Goal: Information Seeking & Learning: Learn about a topic

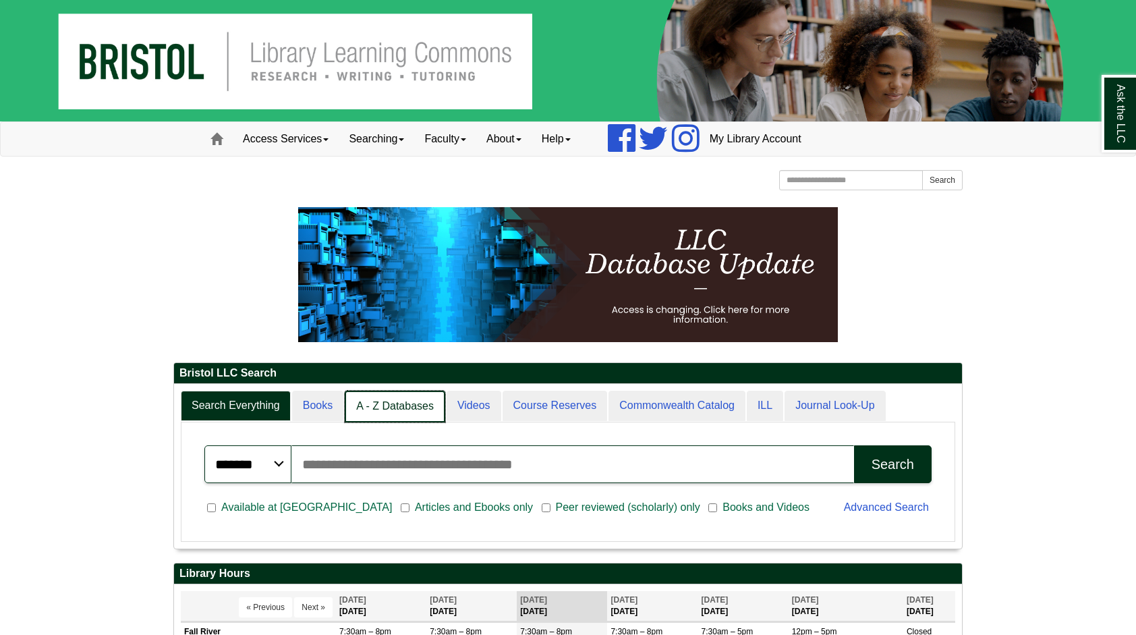
scroll to position [7, 7]
click at [371, 417] on link "A - Z Databases" at bounding box center [395, 407] width 101 height 32
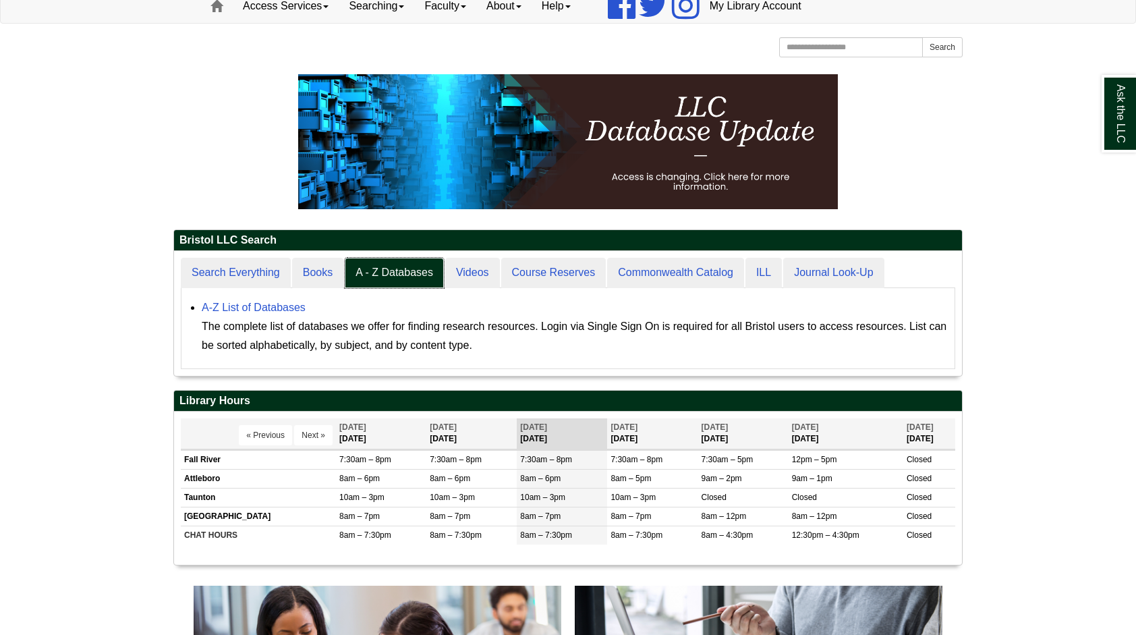
scroll to position [134, 0]
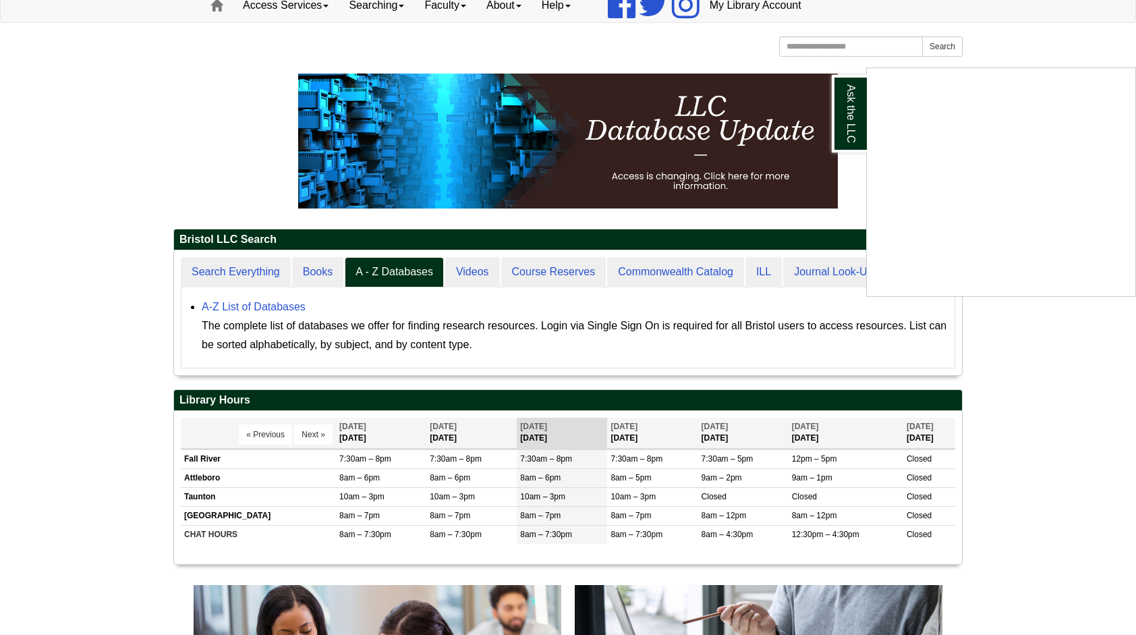
click at [279, 304] on div "Ask the LLC" at bounding box center [568, 317] width 1136 height 635
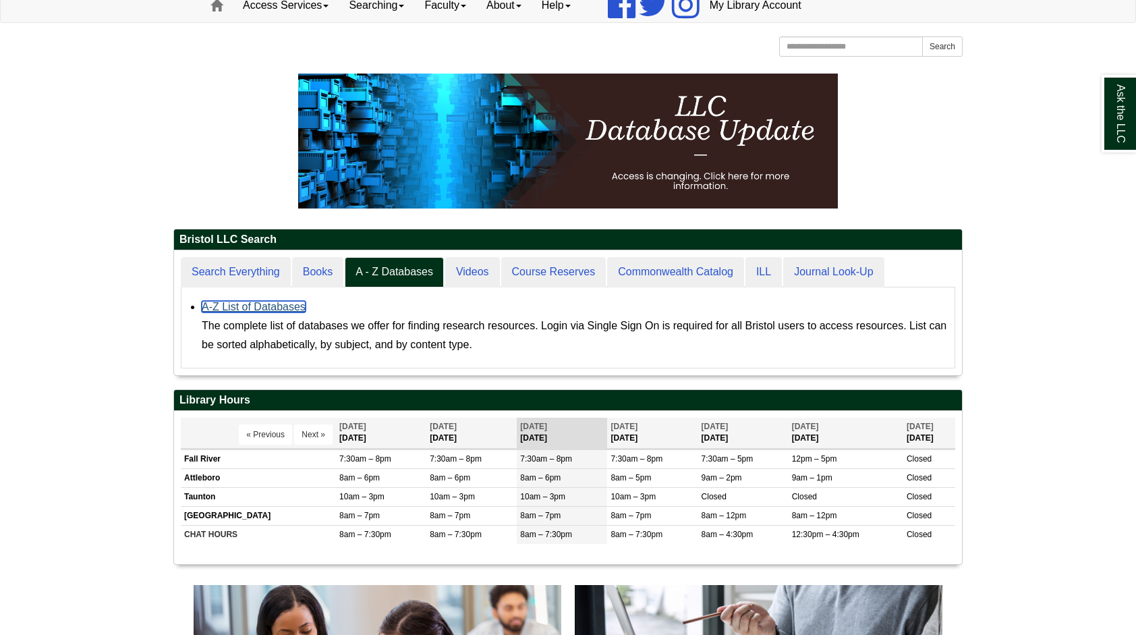
click at [282, 304] on link "A-Z List of Databases" at bounding box center [254, 306] width 104 height 11
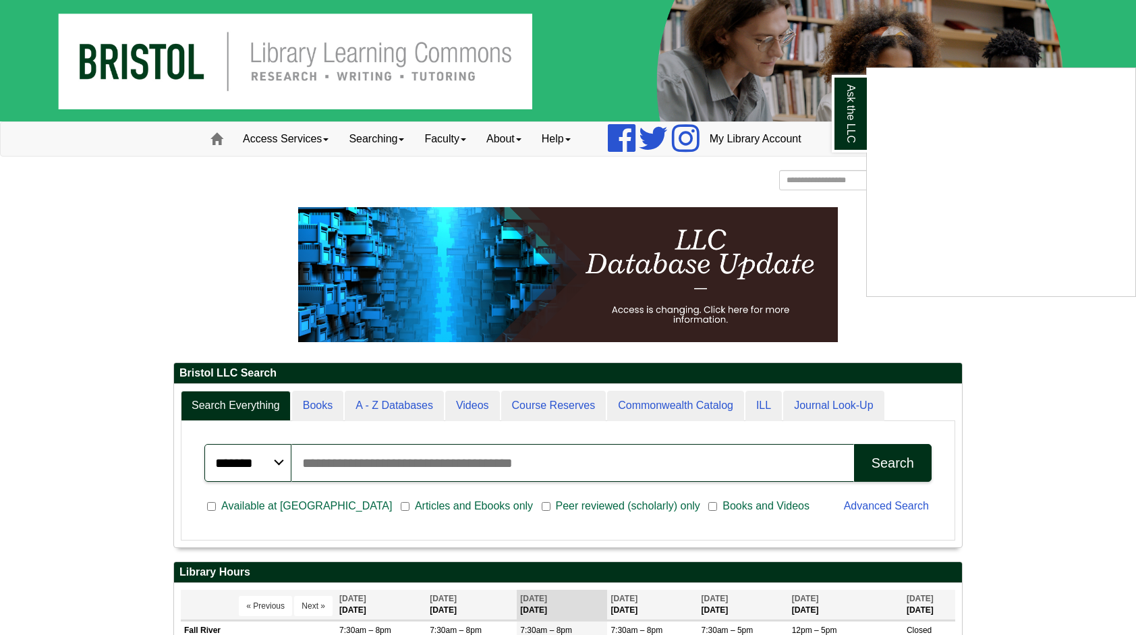
click at [457, 468] on div "Ask the LLC" at bounding box center [568, 317] width 1136 height 635
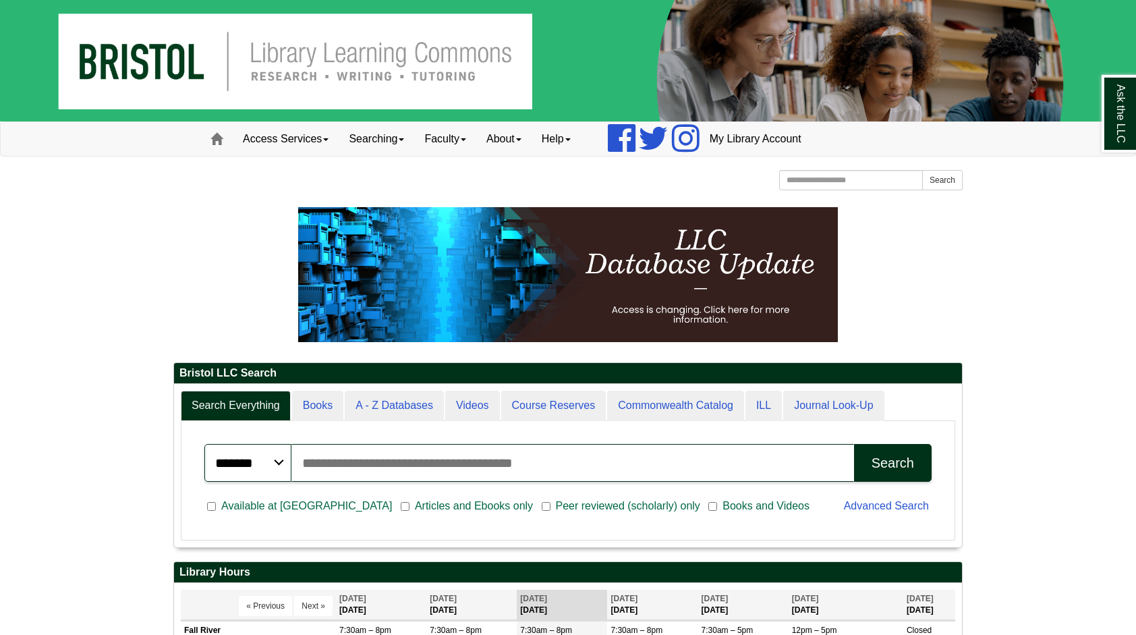
click at [457, 468] on input "Search articles, books, journals & more" at bounding box center [573, 463] width 562 height 38
type input "**********"
click at [923, 468] on button "Search" at bounding box center [893, 463] width 78 height 38
click at [229, 155] on link "Home" at bounding box center [216, 139] width 32 height 34
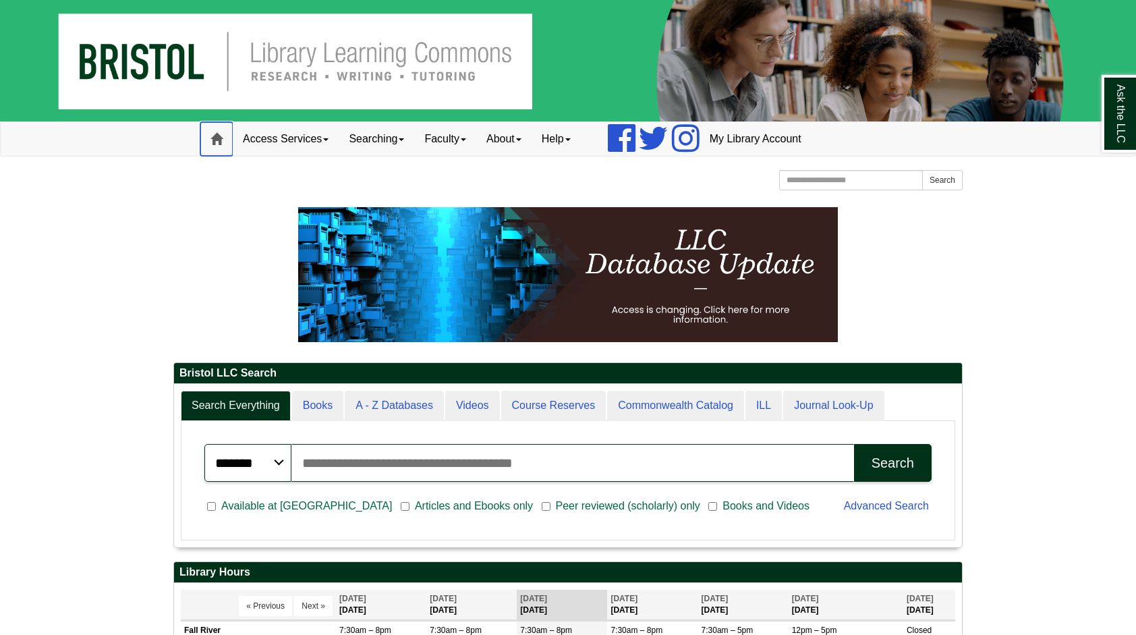
click at [217, 128] on link "Home" at bounding box center [216, 139] width 32 height 34
click at [168, 72] on img at bounding box center [568, 60] width 1136 height 121
